Goal: Transaction & Acquisition: Obtain resource

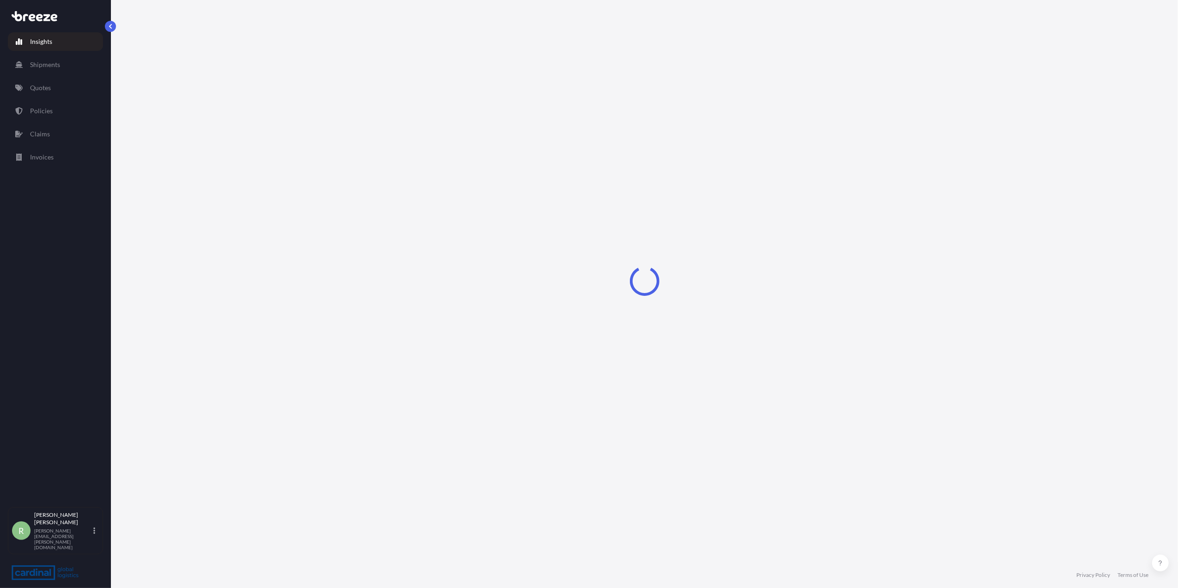
select select "2025"
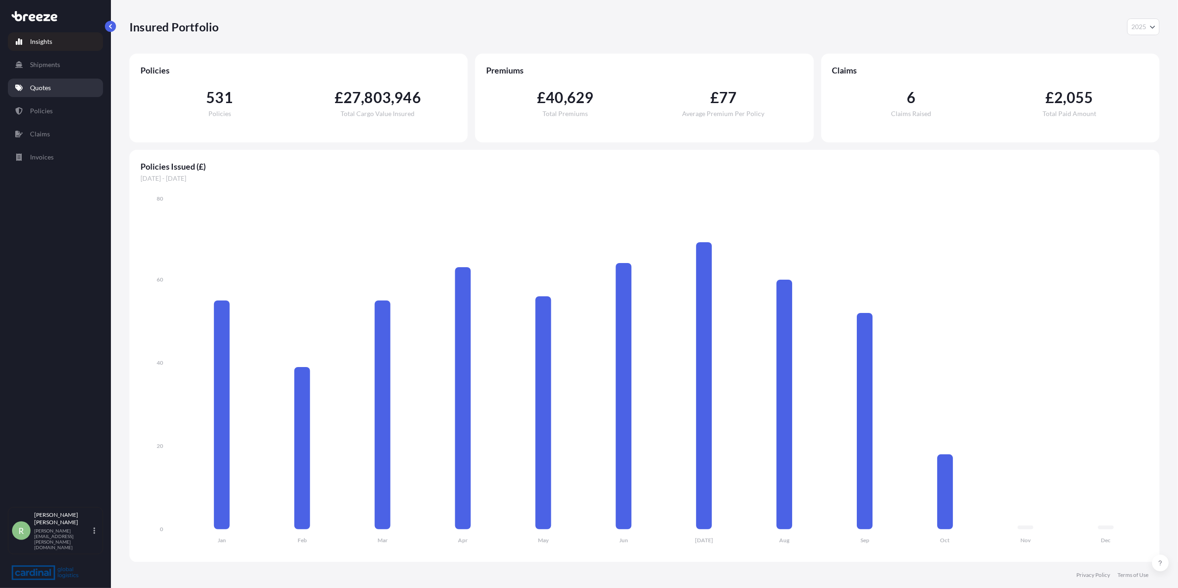
click at [39, 93] on link "Quotes" at bounding box center [55, 88] width 95 height 18
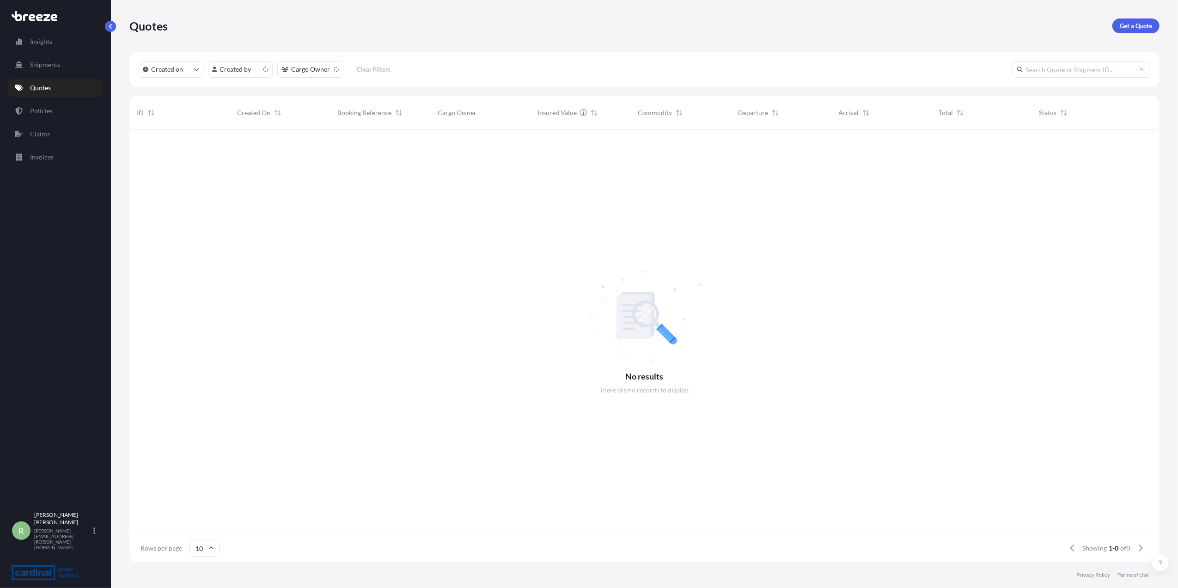
scroll to position [10, 10]
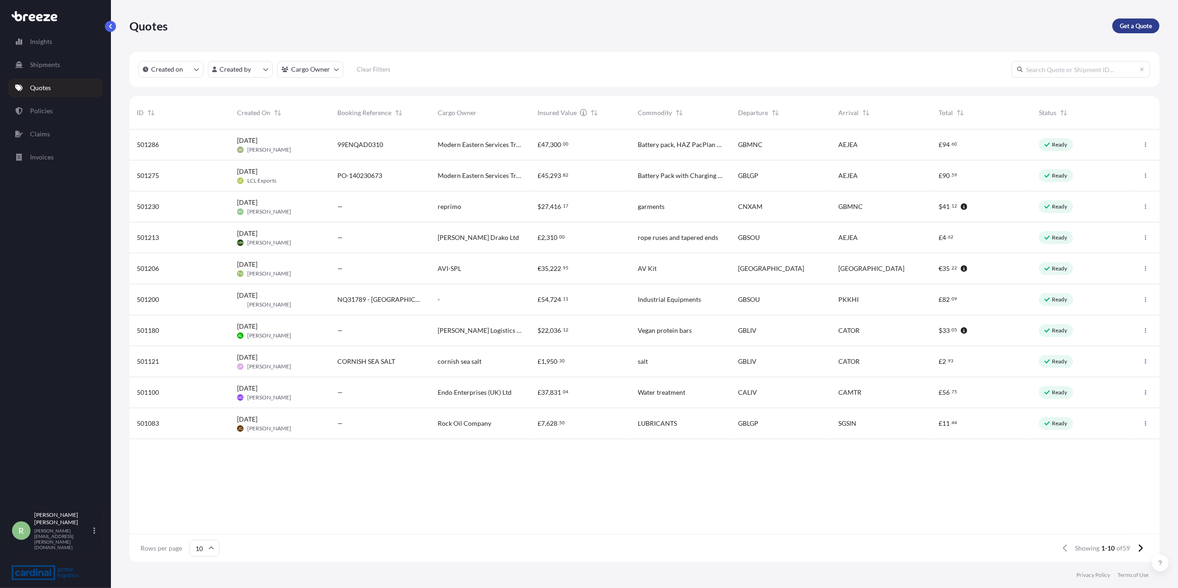
click at [1122, 25] on p "Get a Quote" at bounding box center [1136, 25] width 32 height 9
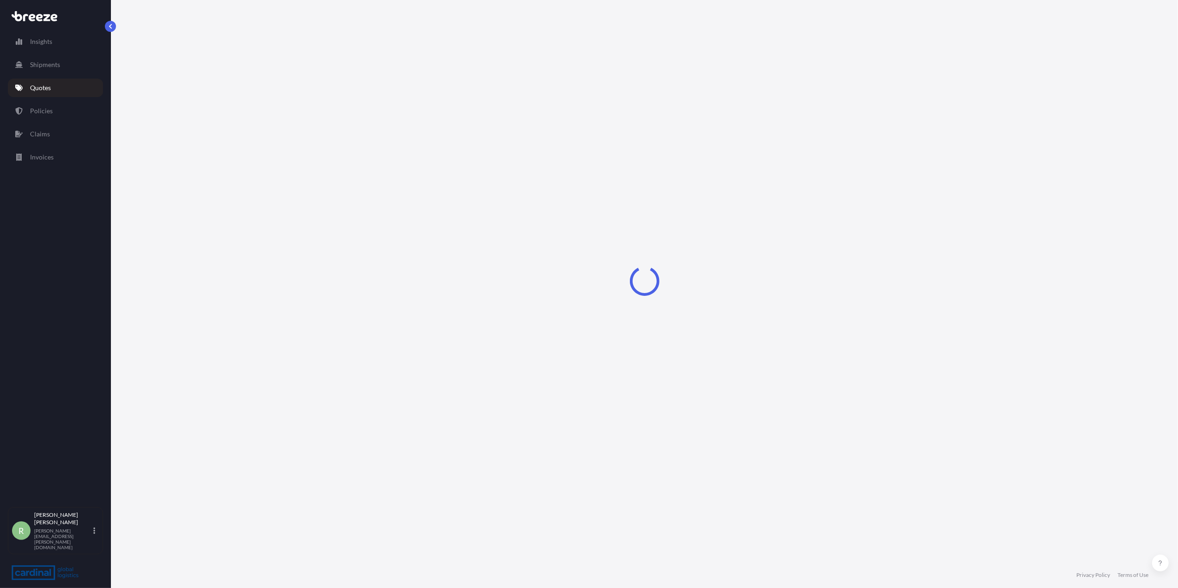
select select "Sea"
select select "1"
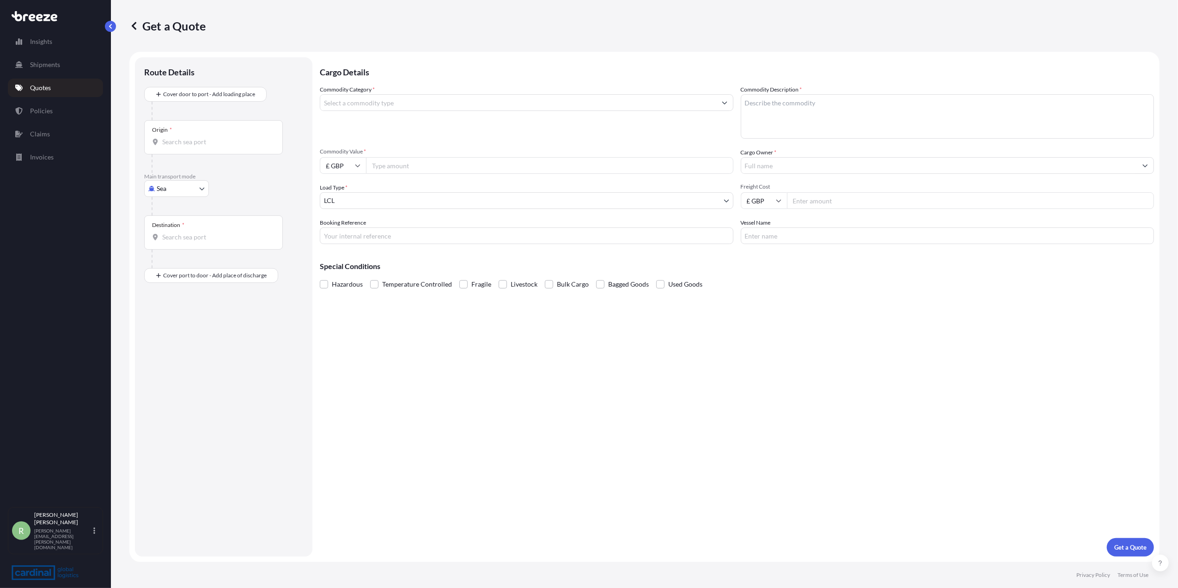
click at [165, 184] on body "Insights Shipments Quotes Policies Claims Invoices R [PERSON_NAME] Stuart [EMAI…" at bounding box center [589, 294] width 1178 height 588
click at [168, 225] on span "Air" at bounding box center [166, 229] width 9 height 9
select select "Air"
click at [180, 135] on div "Origin *" at bounding box center [213, 141] width 139 height 34
click at [180, 141] on input "Origin *" at bounding box center [216, 145] width 109 height 9
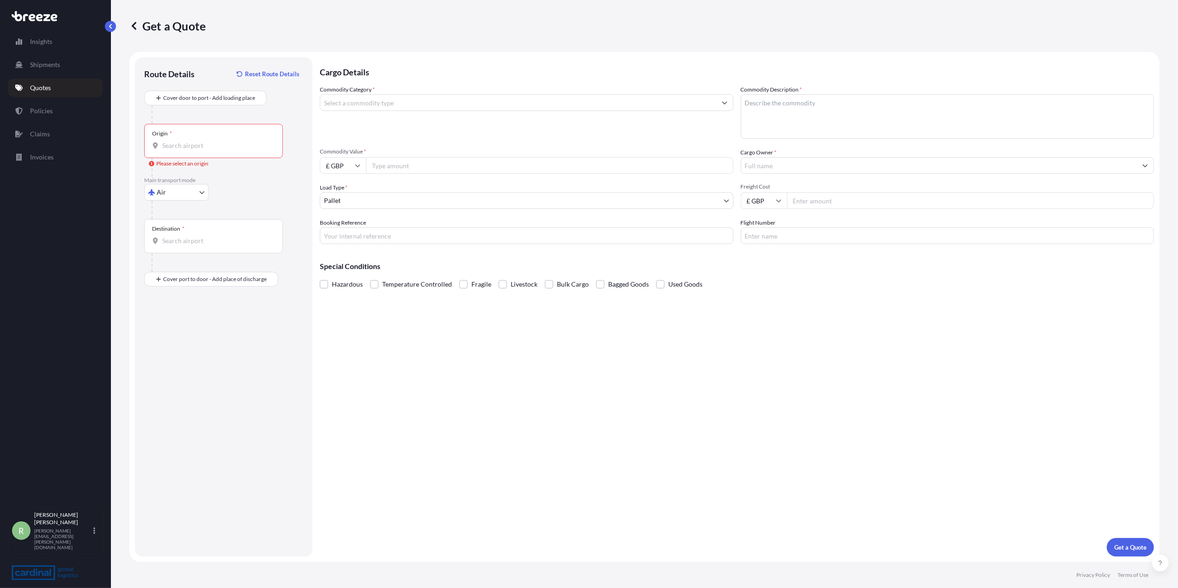
click at [451, 99] on input "Commodity Category *" at bounding box center [518, 102] width 396 height 17
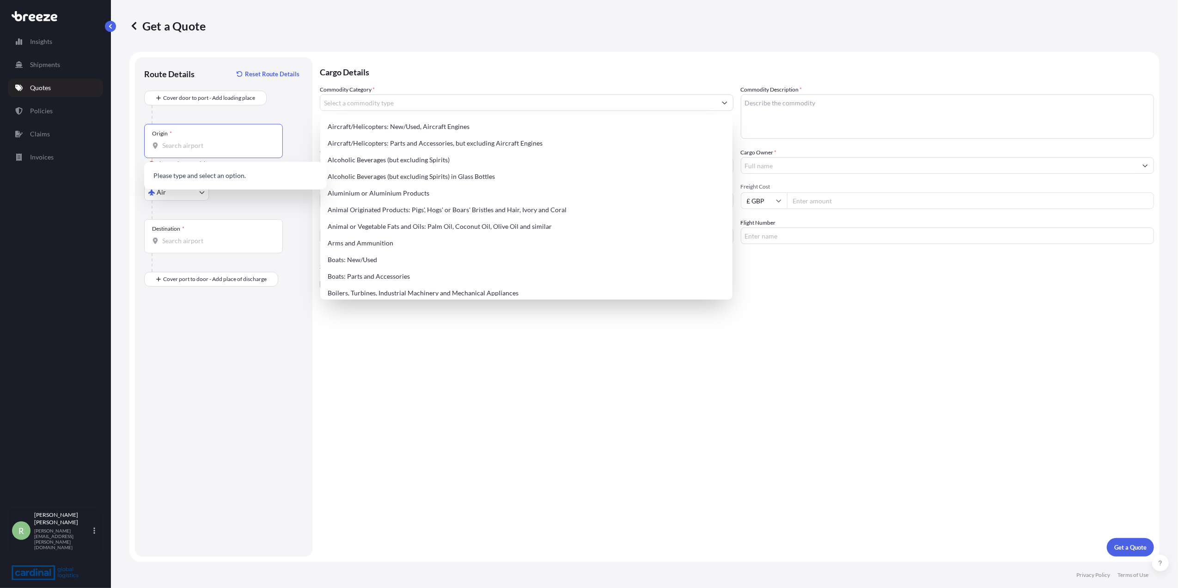
click at [215, 141] on input "Origin * Please select an origin" at bounding box center [216, 145] width 109 height 9
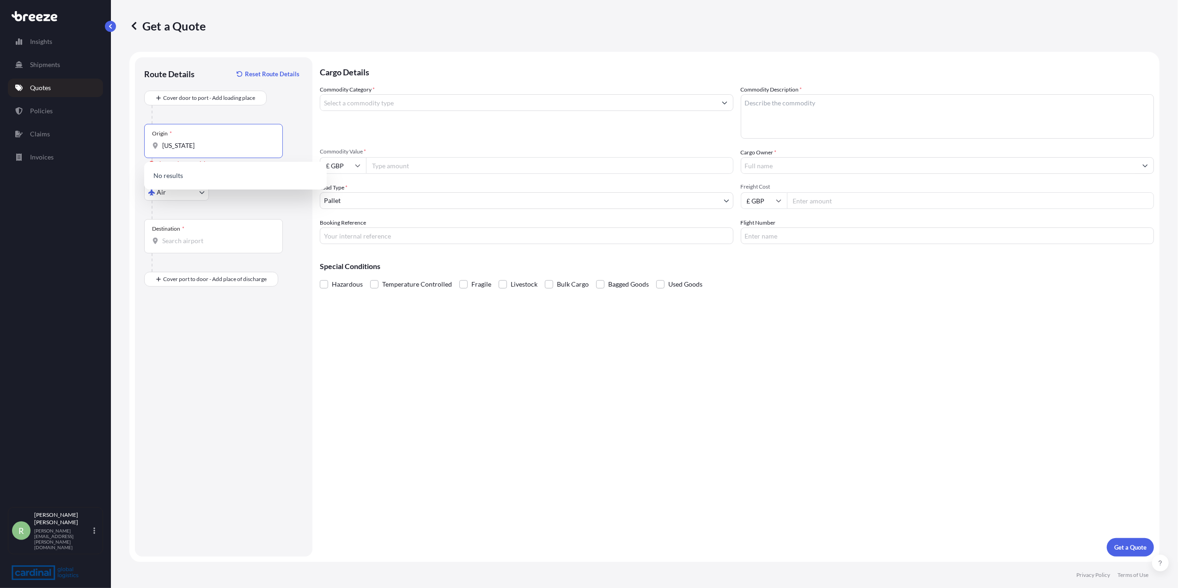
click at [194, 148] on input "[US_STATE]" at bounding box center [216, 145] width 109 height 9
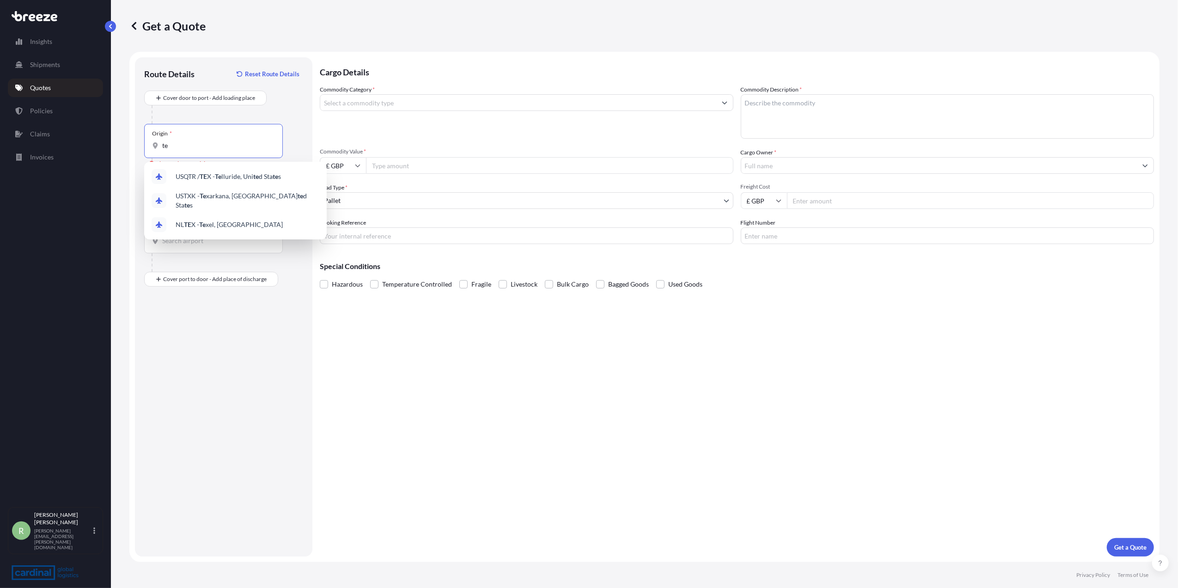
type input "t"
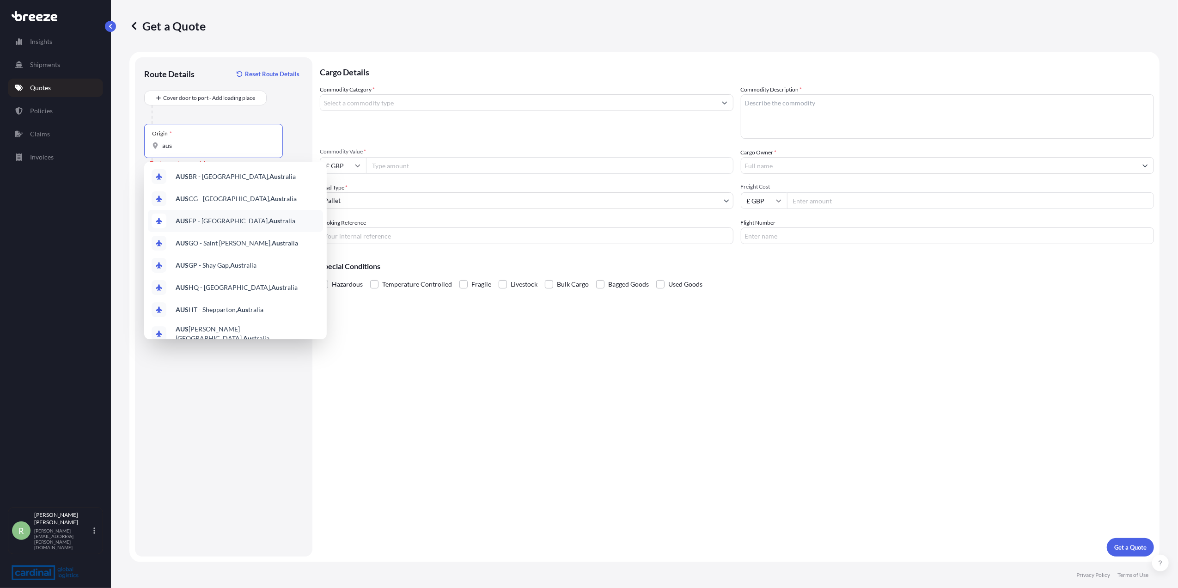
scroll to position [52, 0]
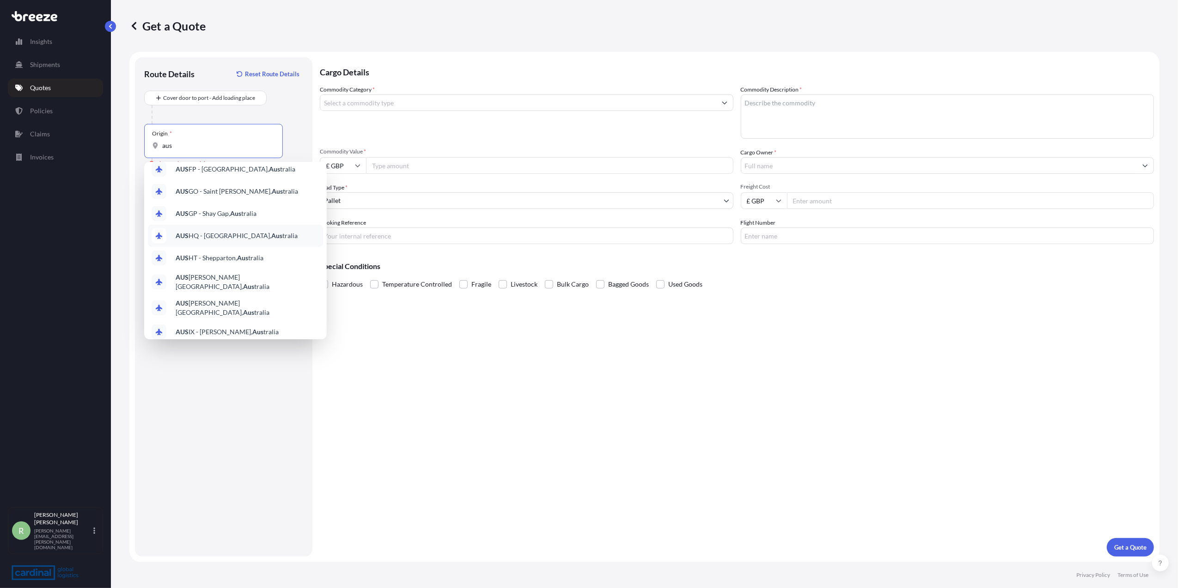
type input "aus"
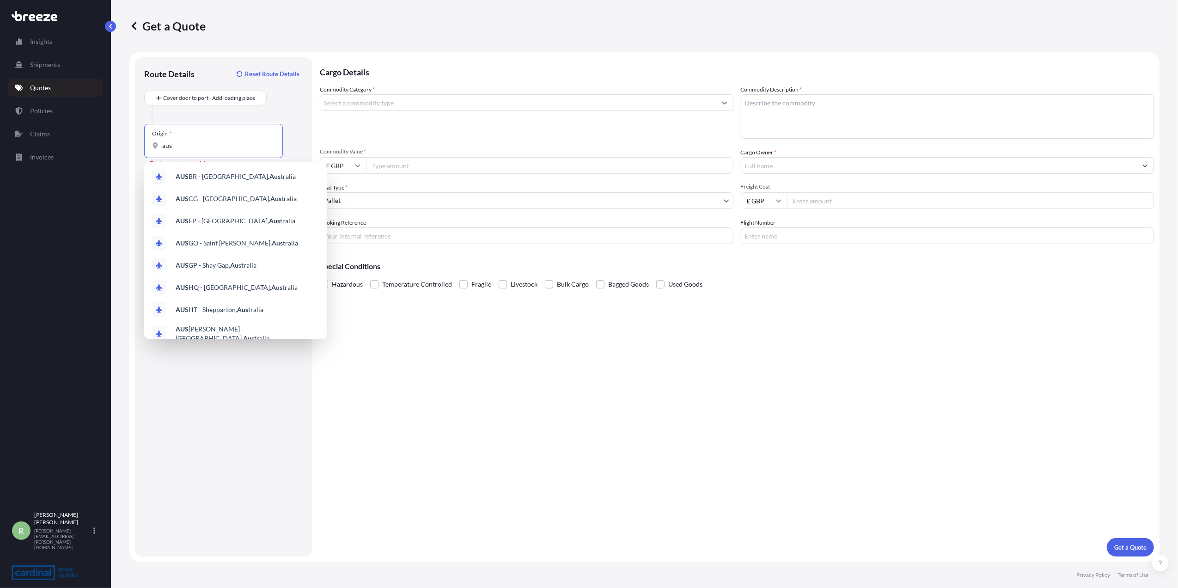
click at [737, 416] on div "Cargo Details Commodity Category * Commodity Description * Commodity Value * £ …" at bounding box center [737, 306] width 834 height 499
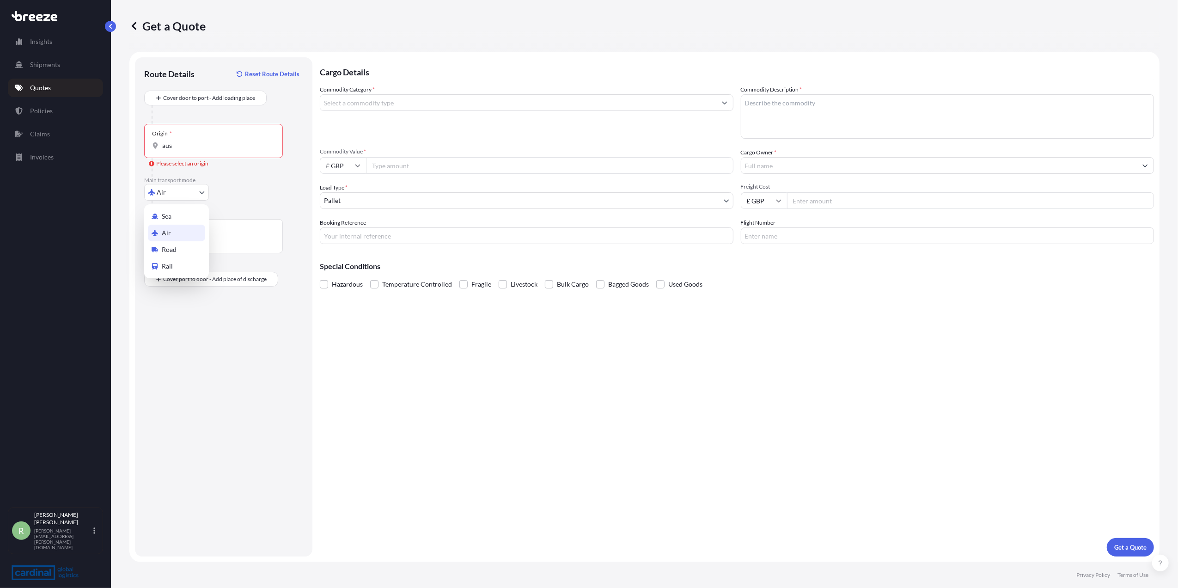
click at [169, 190] on body "Insights Shipments Quotes Policies Claims Invoices R [PERSON_NAME] Stuart [EMAI…" at bounding box center [589, 294] width 1178 height 588
click at [175, 227] on div "Air" at bounding box center [176, 233] width 57 height 17
click at [187, 141] on input "Origin *" at bounding box center [216, 145] width 109 height 9
type input "USAUM - [GEOGRAPHIC_DATA], [GEOGRAPHIC_DATA]"
click at [197, 241] on input "Destination *" at bounding box center [216, 240] width 109 height 9
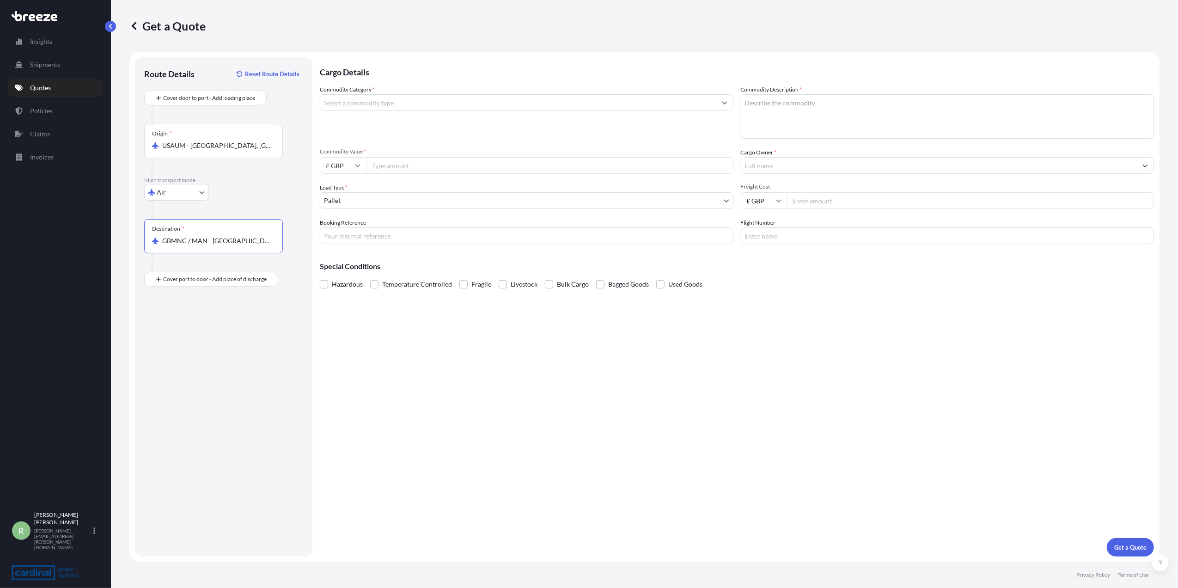
type input "GBMNC / MAN - [GEOGRAPHIC_DATA], [GEOGRAPHIC_DATA]"
click at [411, 173] on input "Commodity Value *" at bounding box center [550, 165] width 368 height 17
click at [357, 164] on icon at bounding box center [358, 166] width 6 height 6
click at [344, 232] on div "$ USD" at bounding box center [343, 230] width 39 height 18
type input "$ USD"
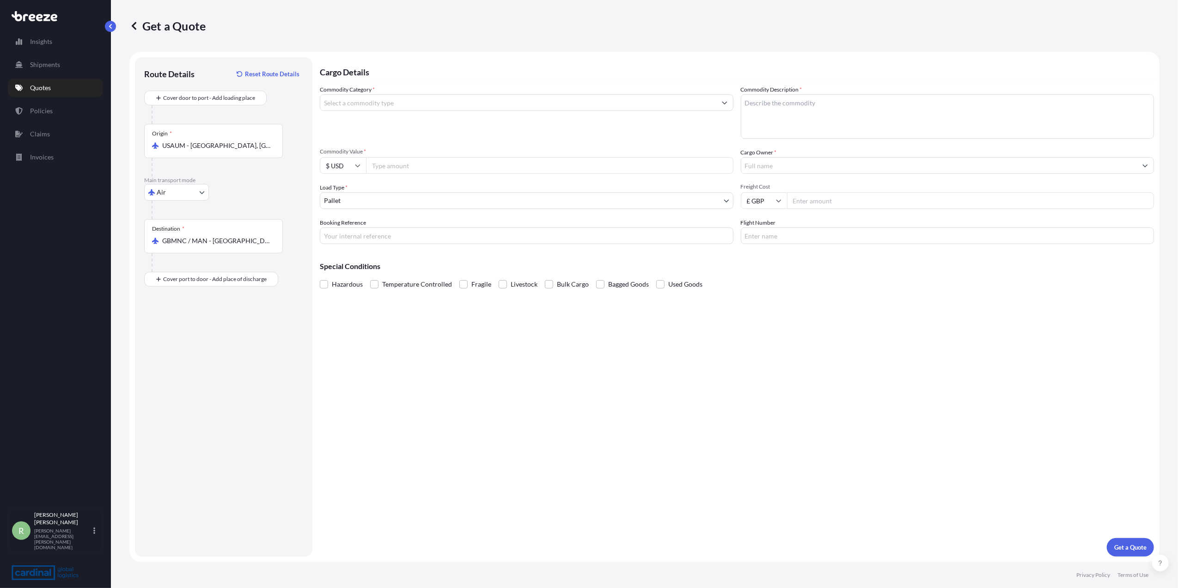
click at [399, 161] on input "Commodity Value *" at bounding box center [550, 165] width 368 height 17
type input "15436"
click at [776, 159] on input "Cargo Owner *" at bounding box center [940, 165] width 396 height 17
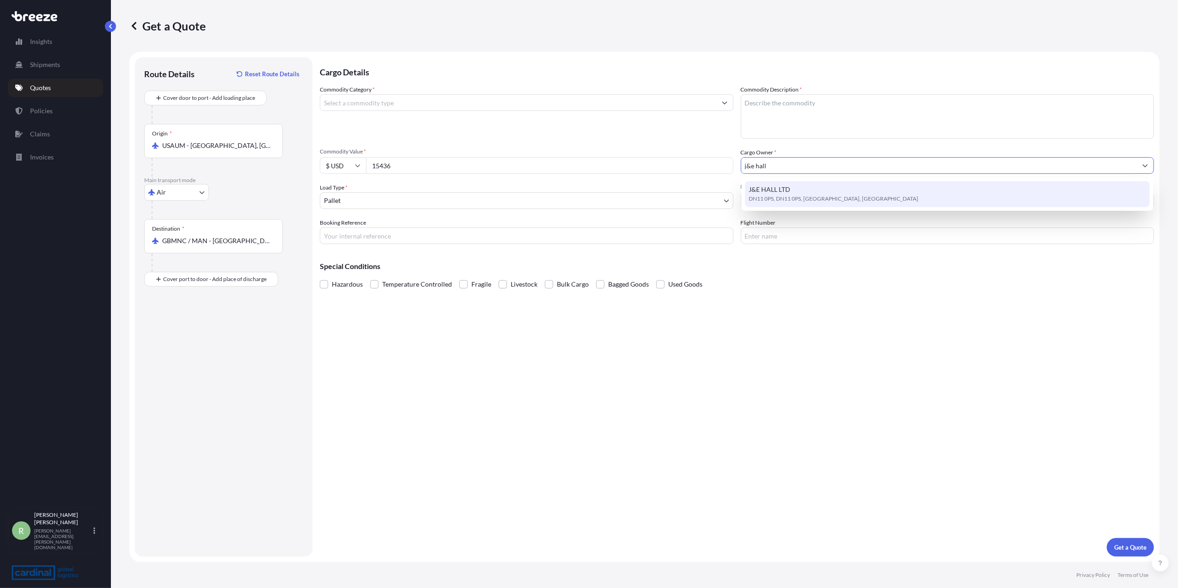
click at [799, 196] on span "DN11 0PS, DN11 0PS, [GEOGRAPHIC_DATA], [GEOGRAPHIC_DATA]" at bounding box center [834, 198] width 170 height 9
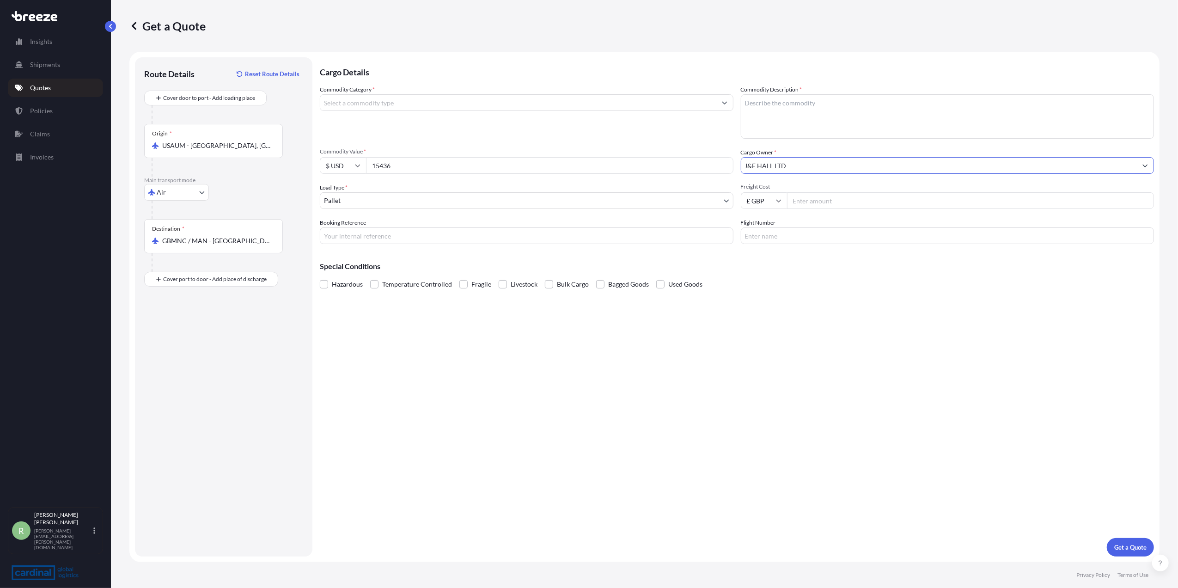
type input "J&E HALL LTD"
click at [821, 201] on input "Freight Cost" at bounding box center [971, 200] width 368 height 17
type input "700"
click at [748, 117] on textarea "Commodity Description *" at bounding box center [948, 116] width 414 height 44
type textarea "led lights"
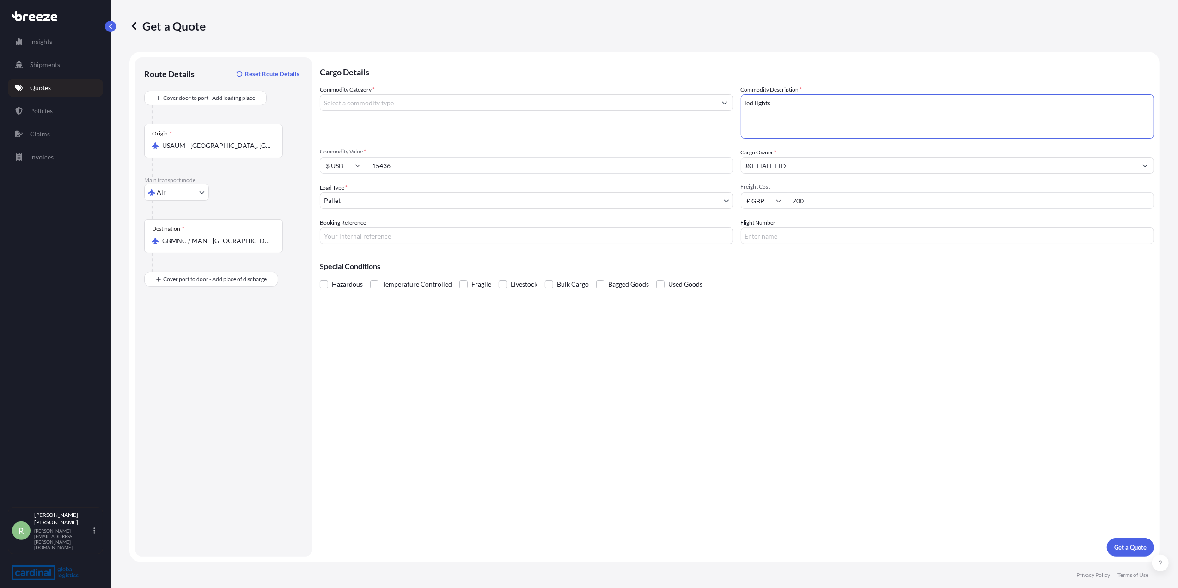
click at [350, 107] on input "Commodity Category *" at bounding box center [518, 102] width 396 height 17
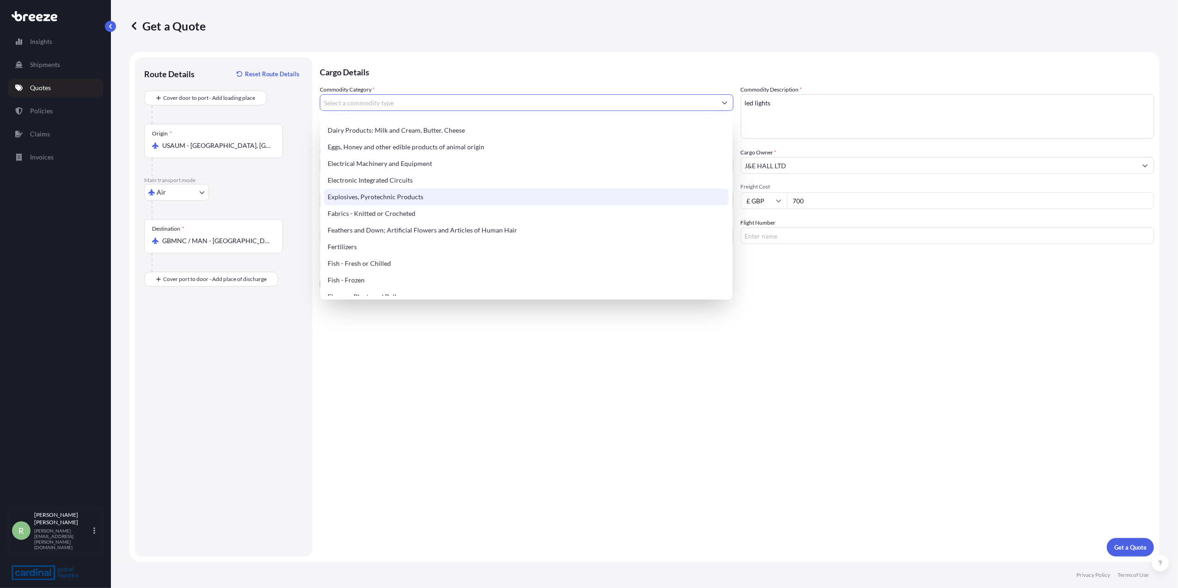
scroll to position [493, 0]
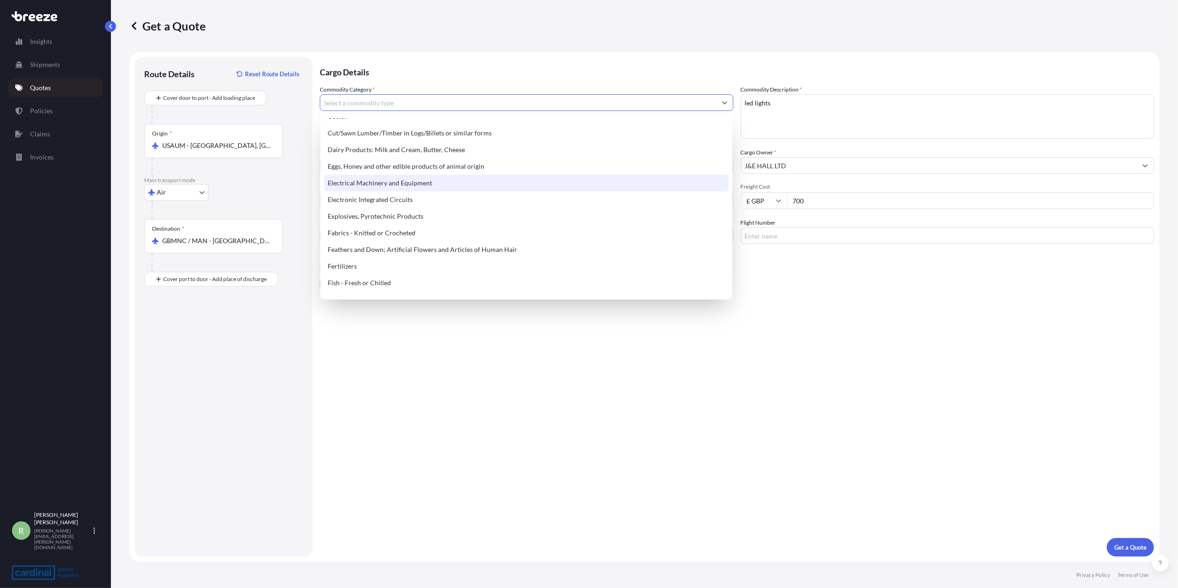
click at [375, 178] on div "Electrical Machinery and Equipment" at bounding box center [526, 183] width 405 height 17
type input "Electrical Machinery and Equipment"
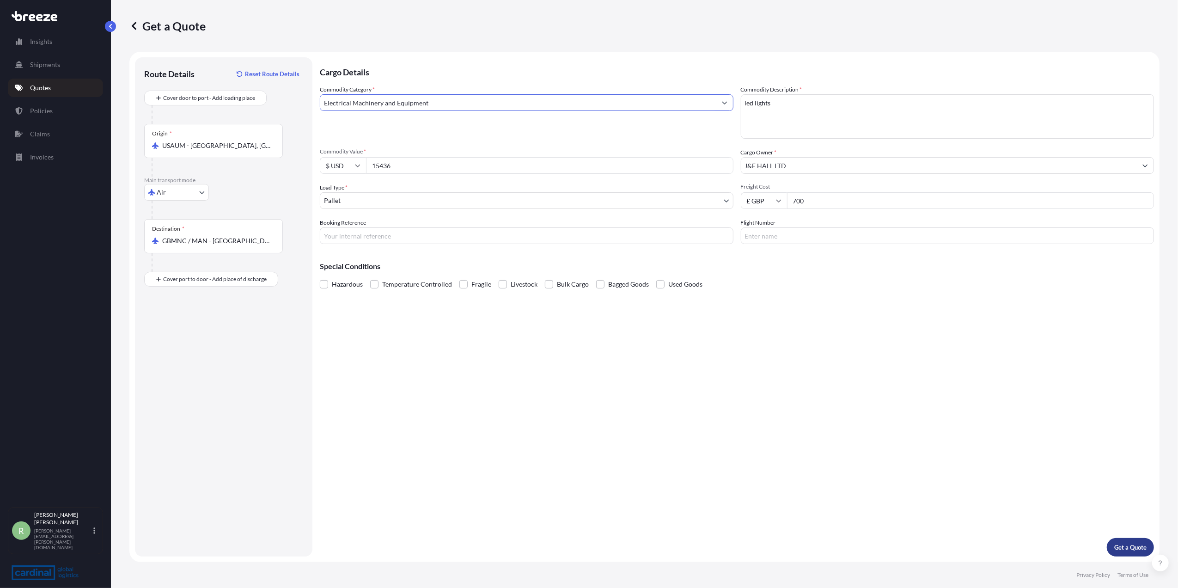
click at [1138, 543] on p "Get a Quote" at bounding box center [1131, 547] width 32 height 9
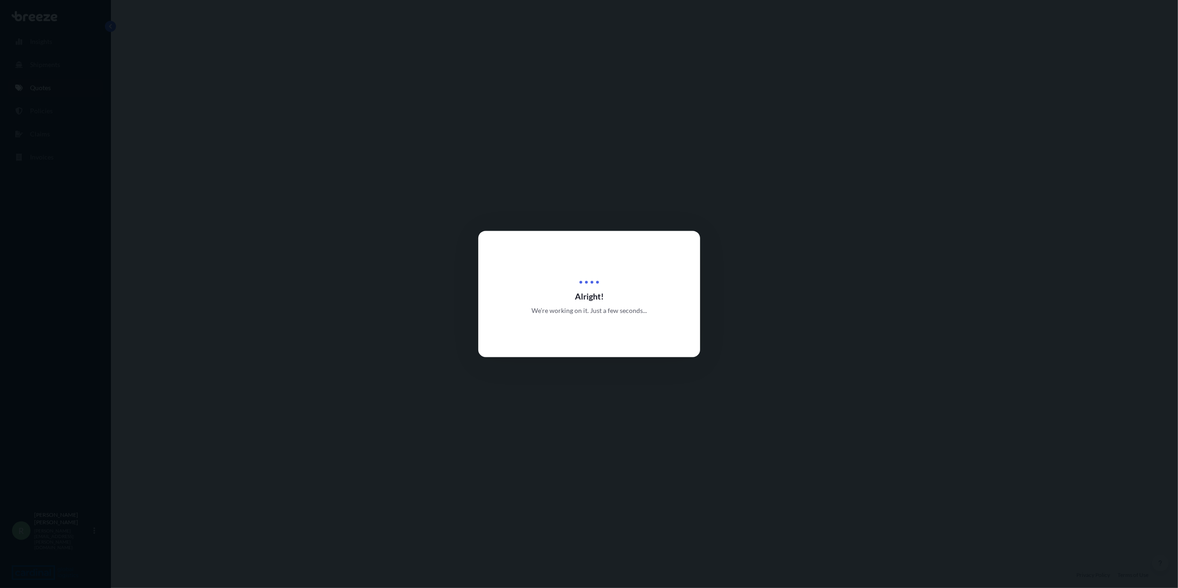
select select "Air"
select select "1"
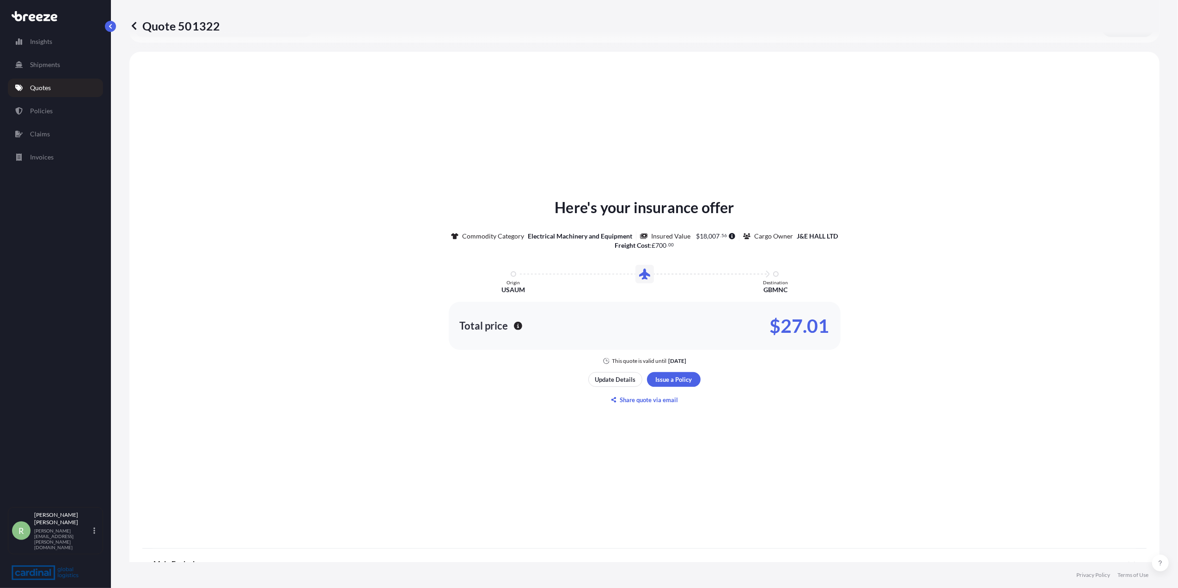
scroll to position [302, 0]
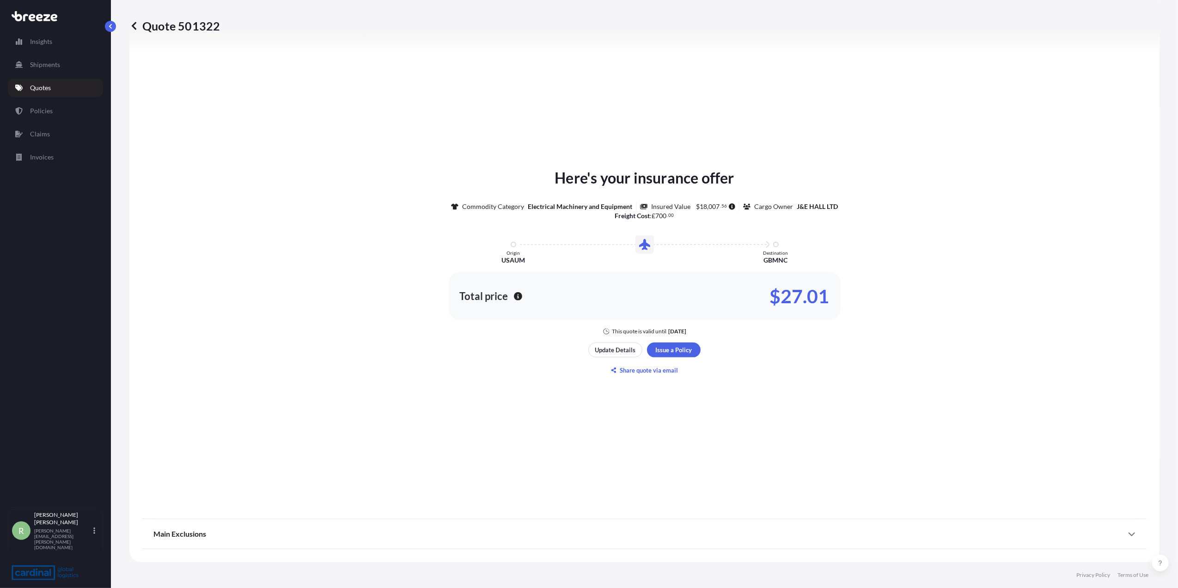
click at [1015, 342] on div "Here's your insurance offer Commodity Category Electrical Machinery and Equipme…" at bounding box center [644, 272] width 1005 height 474
